Goal: Check status: Check status

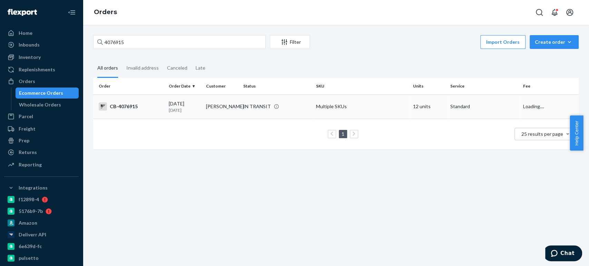
type input "4076915"
click at [198, 94] on td "[DATE] [DATE]" at bounding box center [184, 106] width 37 height 24
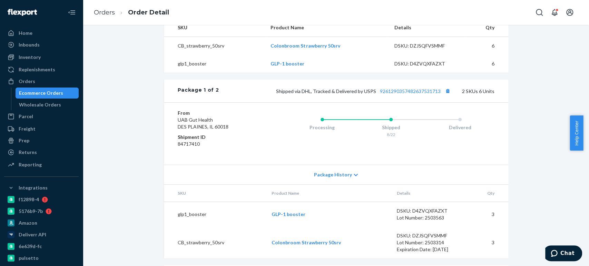
scroll to position [249, 0]
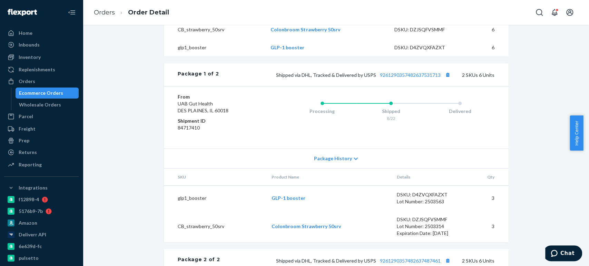
click at [448, 83] on div "Package 1 of 2 Shipped via DHL, Tracked & Delivered by USPS 9261290357482637531…" at bounding box center [336, 74] width 344 height 23
click at [446, 79] on button "Copy tracking number" at bounding box center [447, 74] width 9 height 9
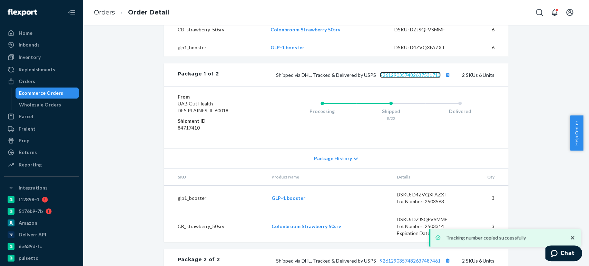
click at [420, 78] on link "9261290357482637531713" at bounding box center [410, 75] width 61 height 6
click at [37, 90] on div "Ecommerce Orders" at bounding box center [41, 93] width 44 height 7
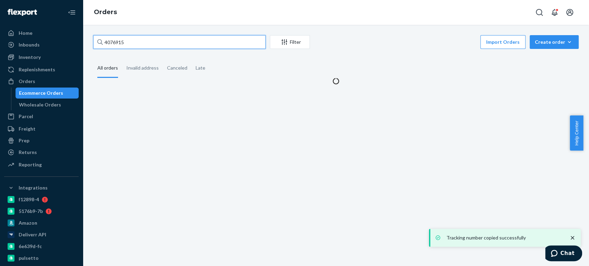
click at [135, 41] on input "4076915" at bounding box center [179, 42] width 172 height 14
paste input "3967638"
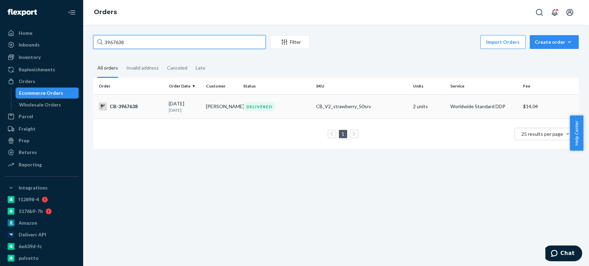
type input "3967638"
click at [218, 109] on td "[PERSON_NAME]" at bounding box center [221, 106] width 37 height 24
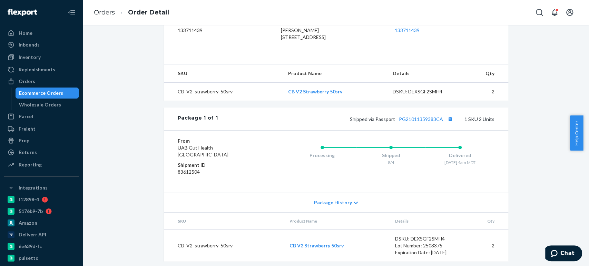
scroll to position [204, 0]
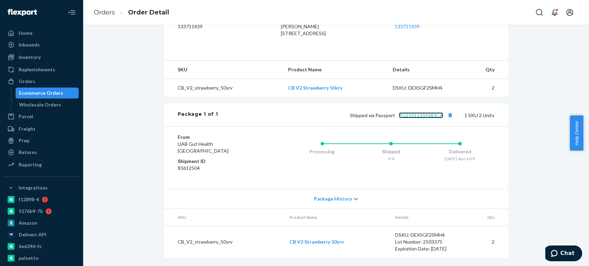
click at [413, 118] on link "PG21011359383CA" at bounding box center [421, 115] width 44 height 6
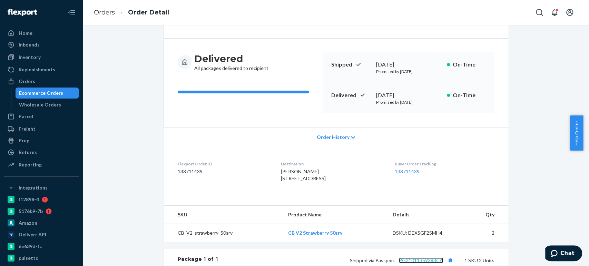
scroll to position [45, 0]
drag, startPoint x: 371, startPoint y: 96, endPoint x: 427, endPoint y: 96, distance: 55.9
click at [427, 96] on div "Delivered [DATE] Promised by [DATE] On-Time" at bounding box center [408, 99] width 171 height 30
copy div "[DATE]"
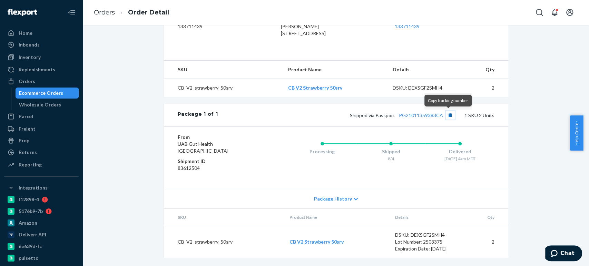
click at [448, 114] on button "Copy tracking number" at bounding box center [449, 115] width 9 height 9
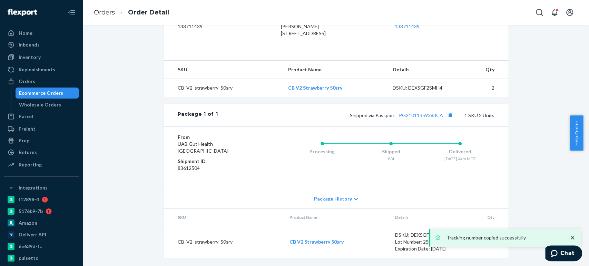
click at [63, 89] on div "Ecommerce Orders" at bounding box center [47, 93] width 62 height 10
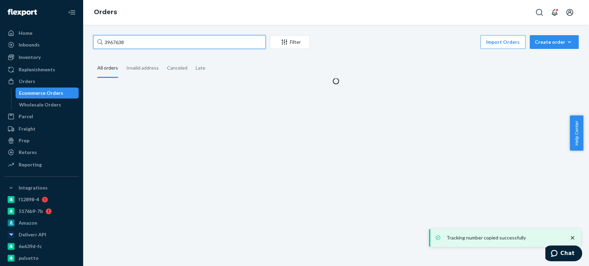
click at [113, 41] on input "3967638" at bounding box center [179, 42] width 172 height 14
paste input "40200"
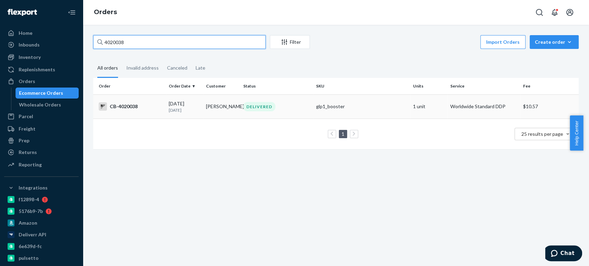
type input "4020038"
click at [229, 99] on td "[PERSON_NAME]" at bounding box center [221, 106] width 37 height 24
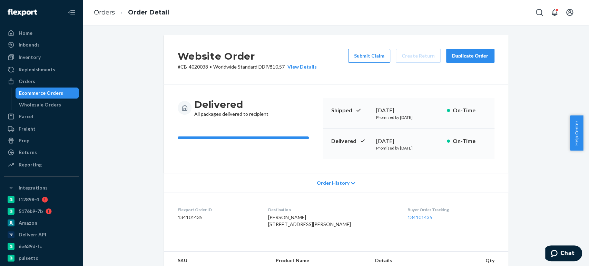
click at [55, 91] on div "Ecommerce Orders" at bounding box center [41, 93] width 44 height 7
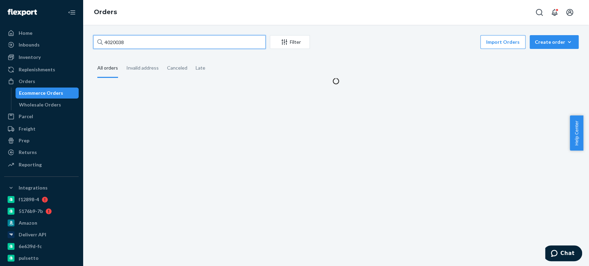
click at [125, 39] on input "4020038" at bounding box center [179, 42] width 172 height 14
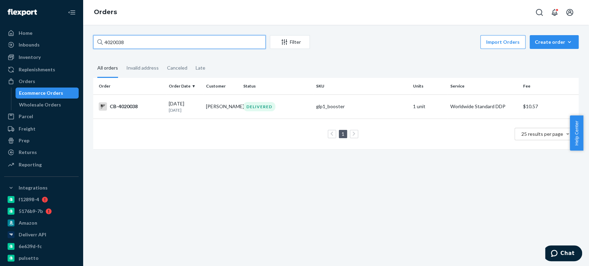
paste input "48992"
type input "4048992"
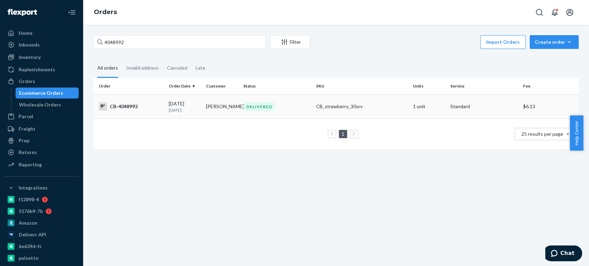
click at [247, 115] on td "DELIVERED" at bounding box center [276, 106] width 73 height 24
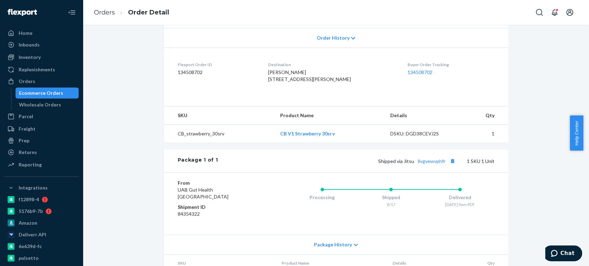
scroll to position [149, 0]
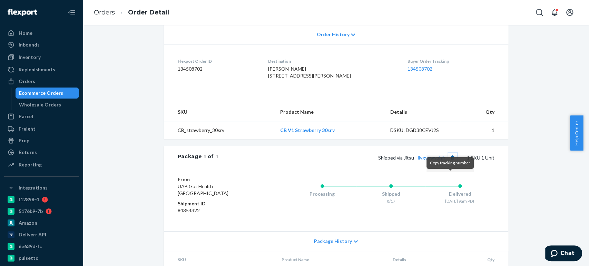
click at [450, 162] on button "Copy tracking number" at bounding box center [452, 157] width 9 height 9
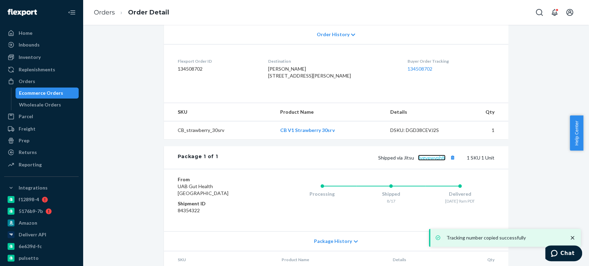
click at [431, 161] on link "llvgvewvphfr" at bounding box center [432, 158] width 28 height 6
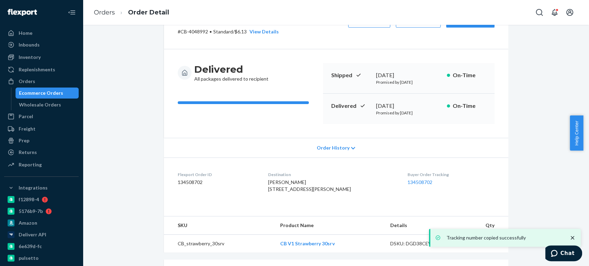
scroll to position [0, 0]
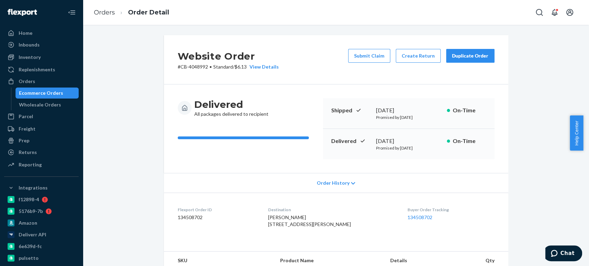
drag, startPoint x: 368, startPoint y: 139, endPoint x: 421, endPoint y: 134, distance: 53.0
click at [421, 134] on div "Delivered [DATE] Promised by [DATE] On-Time" at bounding box center [408, 144] width 171 height 30
copy div "[DATE]"
